Goal: Find specific page/section: Find specific page/section

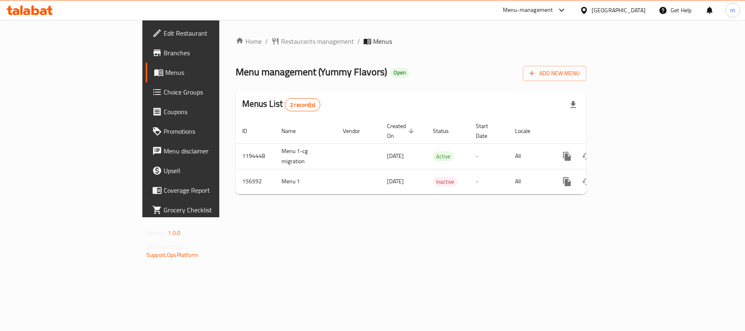
click at [218, 41] on div at bounding box center [372, 165] width 745 height 331
click at [281, 41] on span "Restaurants management" at bounding box center [317, 41] width 73 height 10
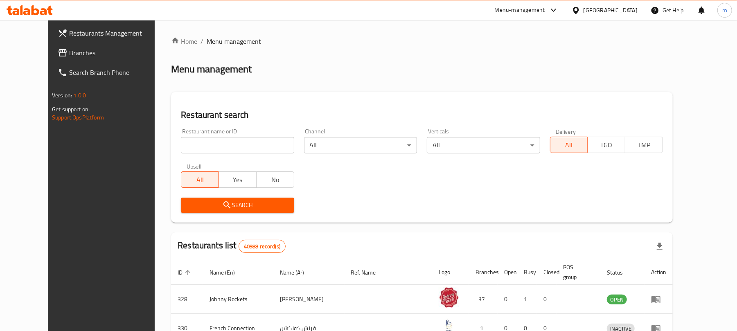
click at [241, 138] on input "search" at bounding box center [237, 145] width 113 height 16
paste input "614818"
type input "614818"
click at [234, 198] on button "Search" at bounding box center [237, 205] width 113 height 15
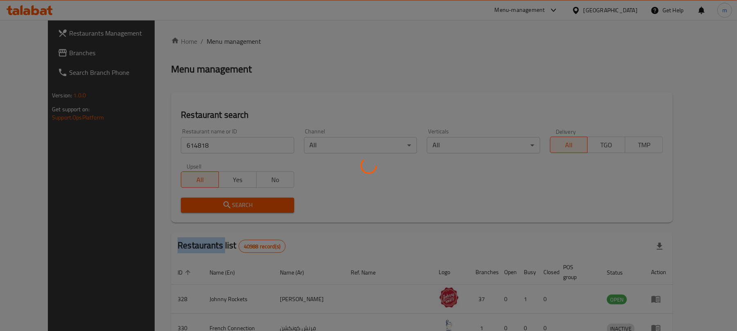
click at [234, 197] on div at bounding box center [368, 165] width 737 height 331
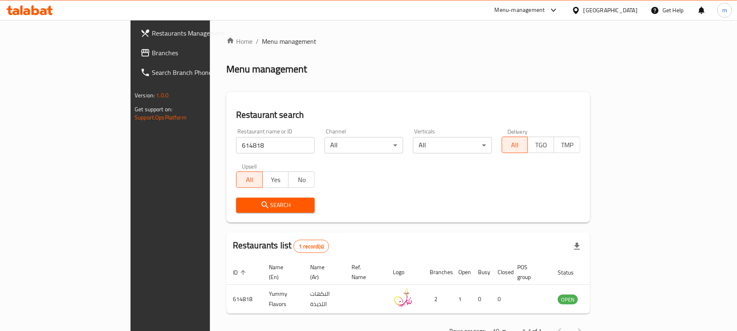
click at [466, 229] on div "Home / Menu management Menu management Restaurant search Restaurant name or ID …" at bounding box center [408, 188] width 364 height 305
